Goal: Information Seeking & Learning: Learn about a topic

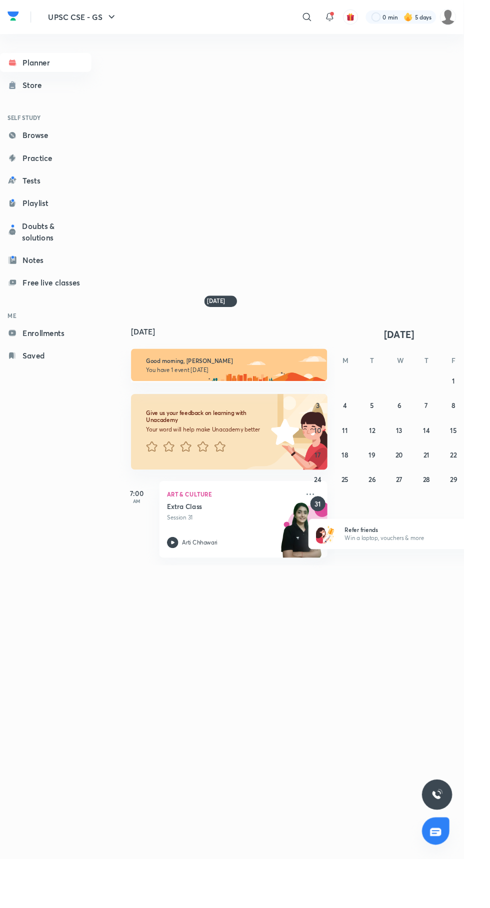
click at [374, 225] on div "Planner Store SELF STUDY Browse Practice Tests Playlist Doubts & solutions Note…" at bounding box center [245, 462] width 490 height 852
click at [323, 18] on icon at bounding box center [324, 18] width 12 height 12
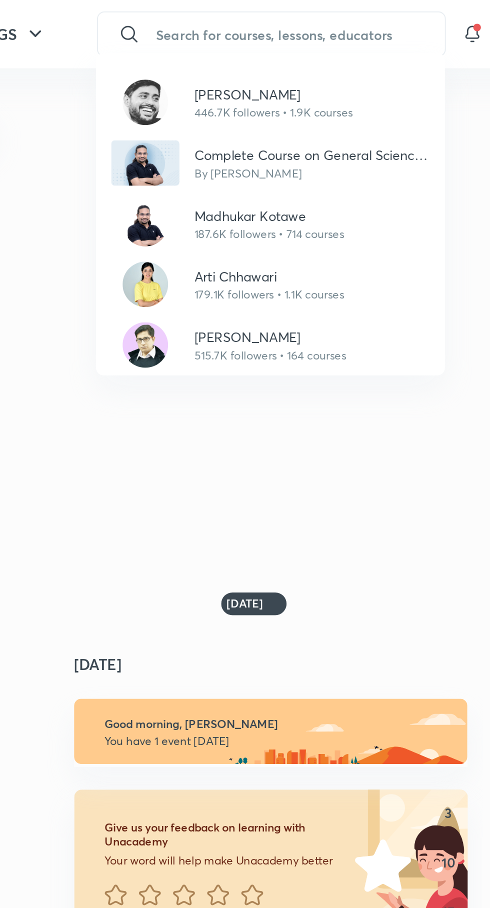
click at [219, 180] on p "[PERSON_NAME]" at bounding box center [242, 177] width 80 height 10
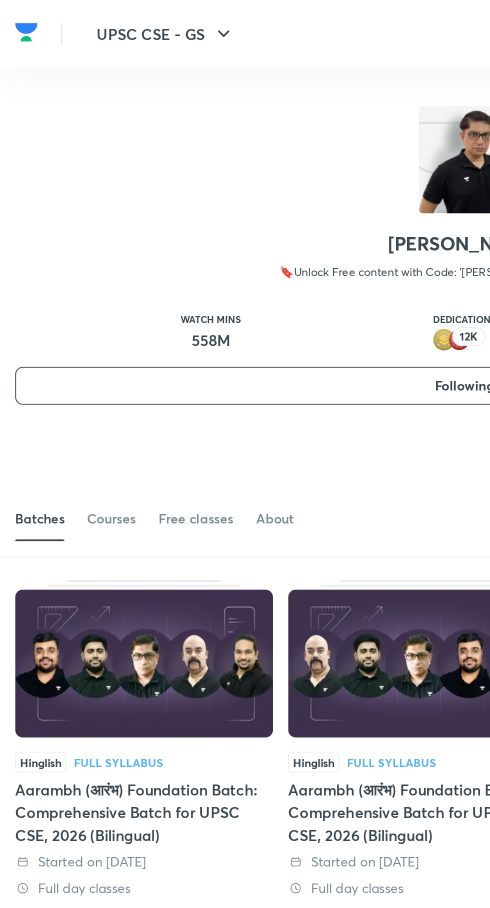
click at [58, 278] on div "Courses" at bounding box center [58, 273] width 25 height 10
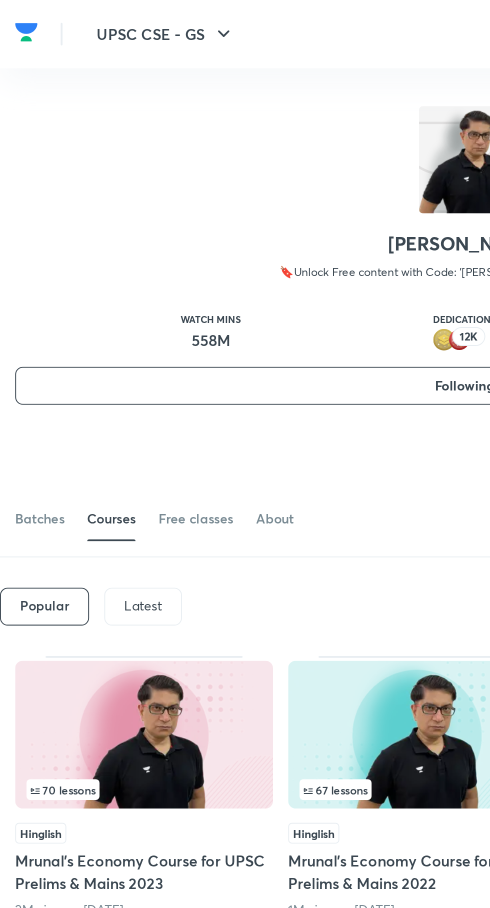
click at [73, 318] on p "Latest" at bounding box center [75, 319] width 20 height 8
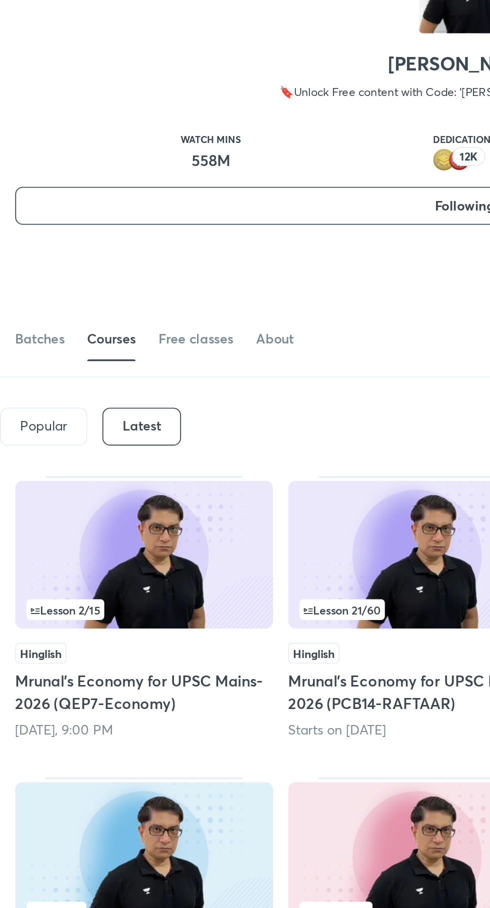
click at [211, 394] on img at bounding box center [220, 387] width 136 height 78
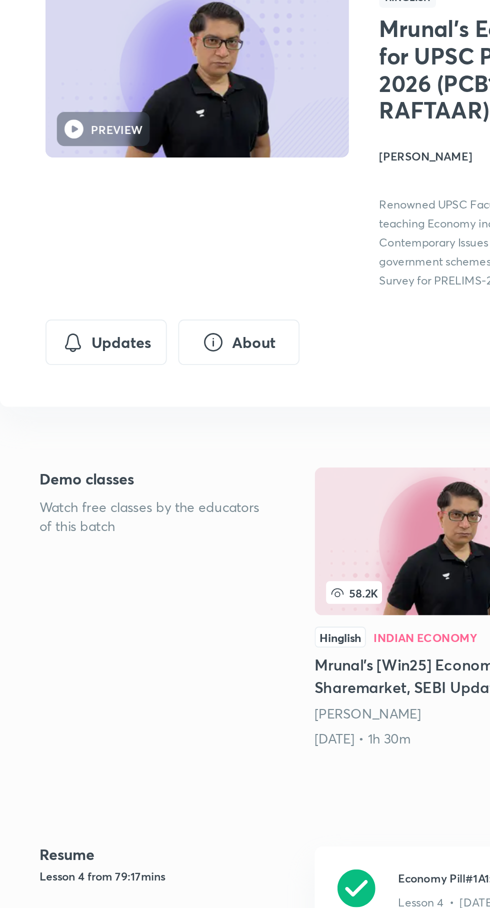
click at [62, 275] on button "Updates" at bounding box center [56, 275] width 64 height 24
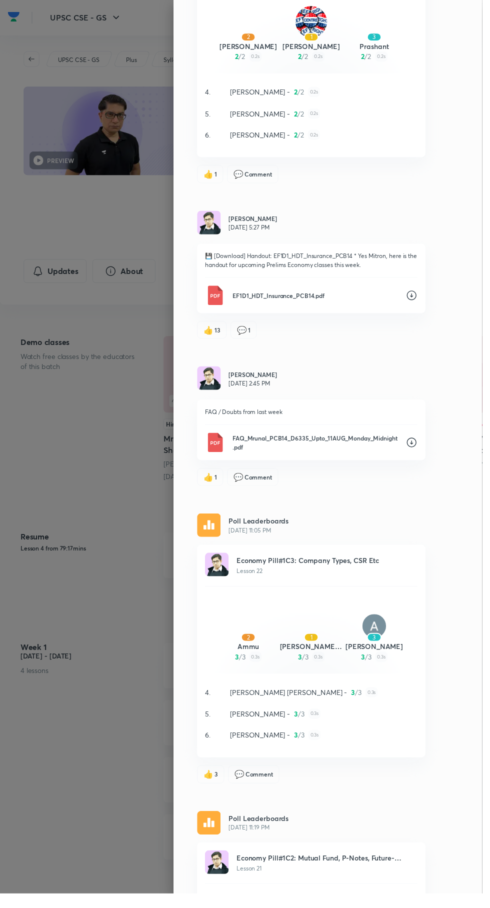
scroll to position [2253, 0]
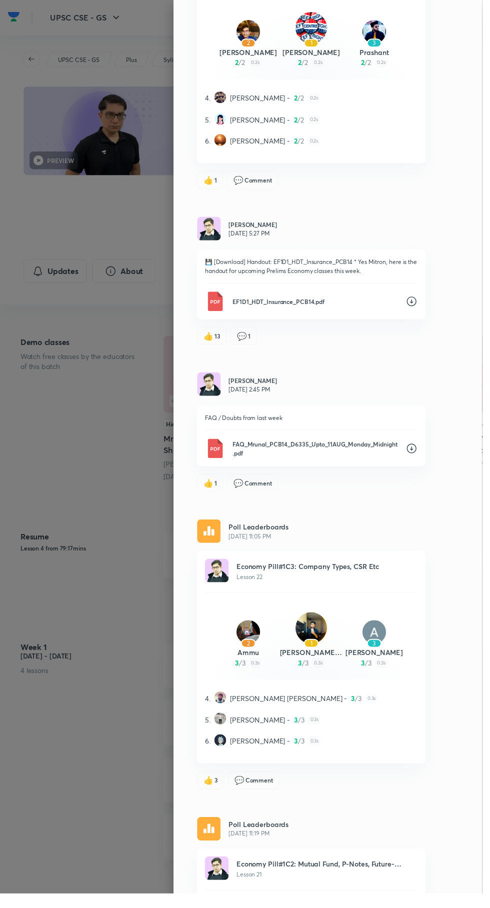
click at [423, 308] on icon at bounding box center [418, 306] width 10 height 10
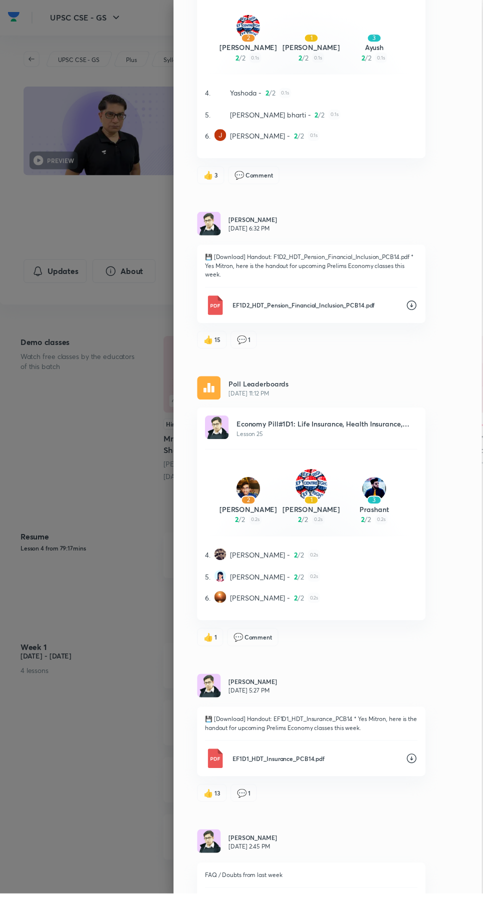
scroll to position [1766, 0]
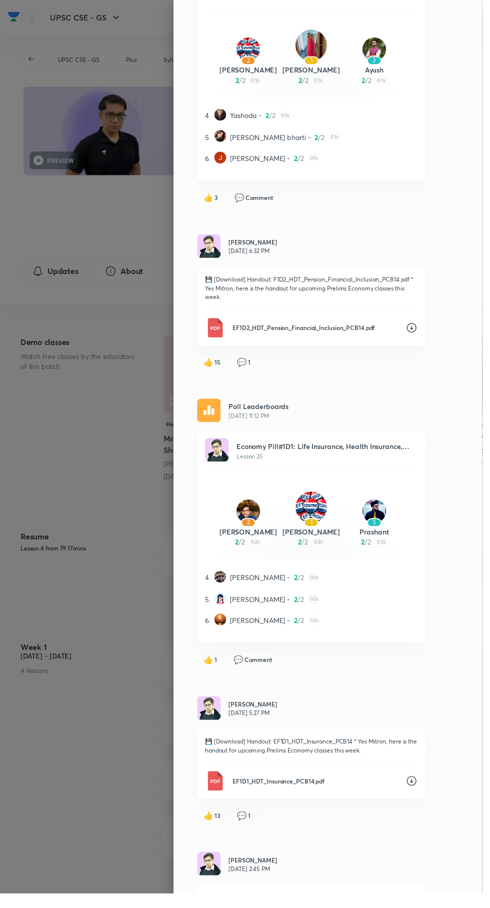
click at [424, 330] on icon at bounding box center [418, 333] width 12 height 12
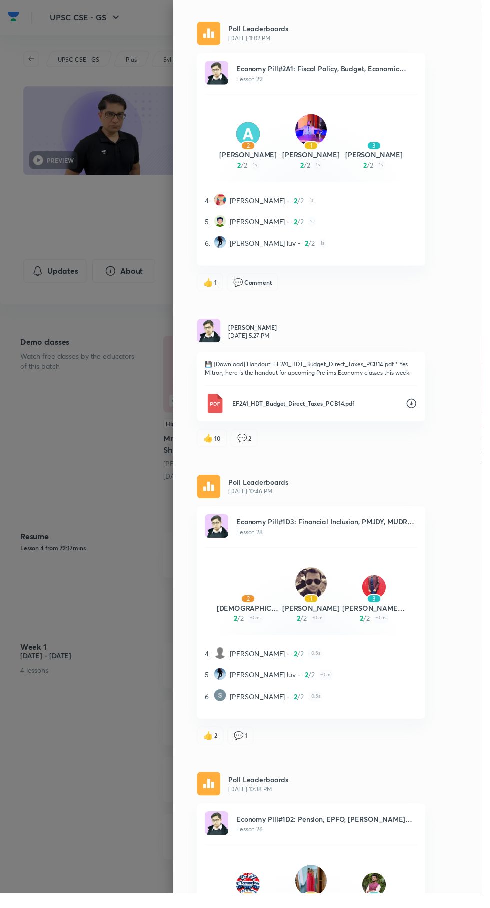
scroll to position [910, 0]
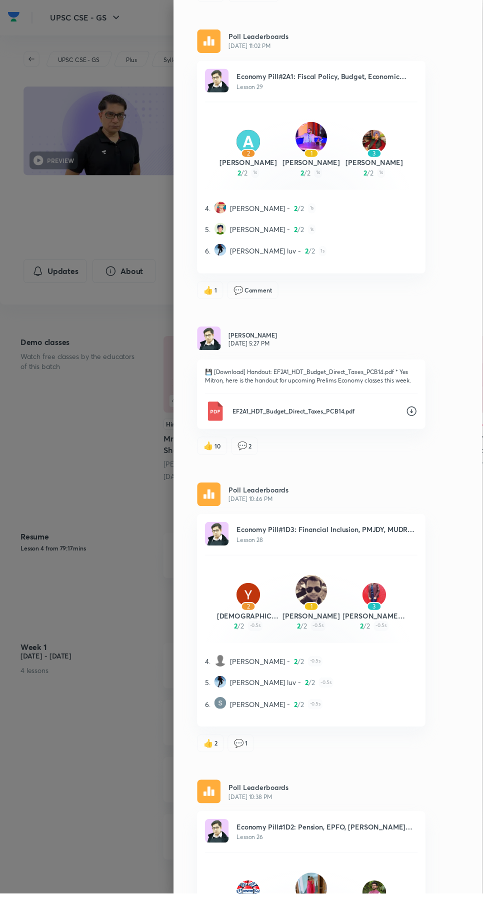
click at [423, 418] on icon at bounding box center [418, 418] width 10 height 10
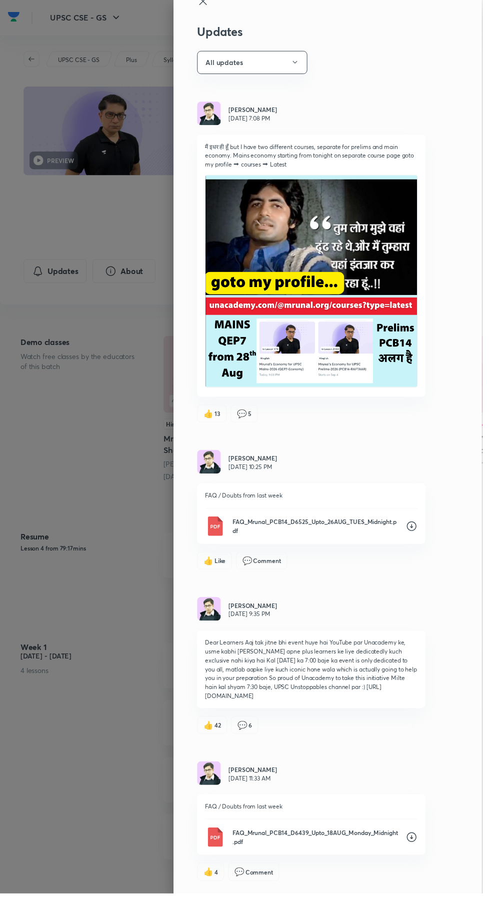
scroll to position [0, 0]
